Goal: Understand site structure: Understand site structure

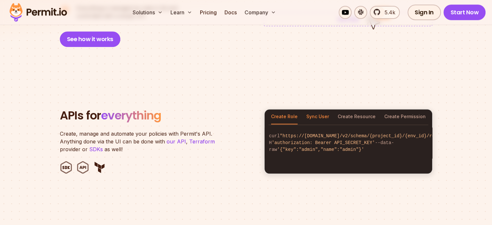
click at [308, 109] on button "Sync User" at bounding box center [318, 116] width 23 height 15
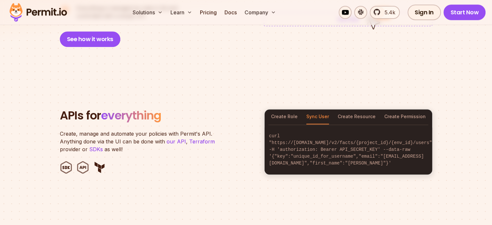
click at [339, 109] on div "Create Role Sync User Create Resource Create Permission" at bounding box center [349, 116] width 168 height 15
click at [342, 109] on button "Create Resource" at bounding box center [357, 116] width 38 height 15
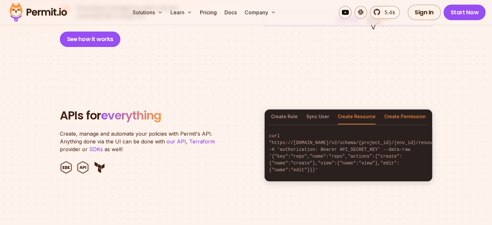
drag, startPoint x: 386, startPoint y: 103, endPoint x: 395, endPoint y: 108, distance: 11.3
click at [395, 109] on div "Create Role Sync User Create Resource Create Permission" at bounding box center [349, 116] width 168 height 15
click at [395, 109] on button "Create Permission" at bounding box center [405, 116] width 41 height 15
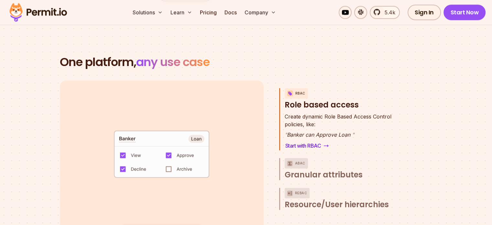
scroll to position [931, 0]
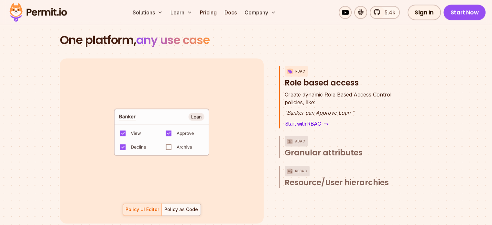
click at [170, 140] on code "default allow := false allow if { some role in data.users[input.user].roles act…" at bounding box center [162, 135] width 134 height 56
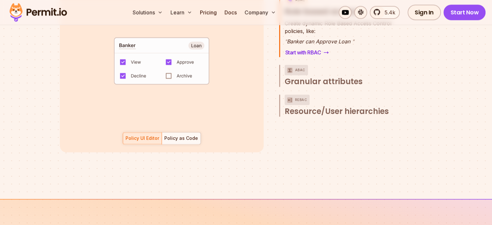
scroll to position [1010, 0]
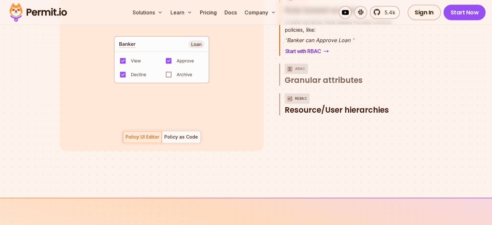
click at [331, 105] on span "Resource/User hierarchies" at bounding box center [337, 110] width 104 height 10
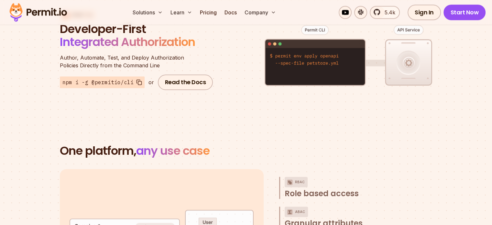
scroll to position [876, 0]
